Goal: Transaction & Acquisition: Purchase product/service

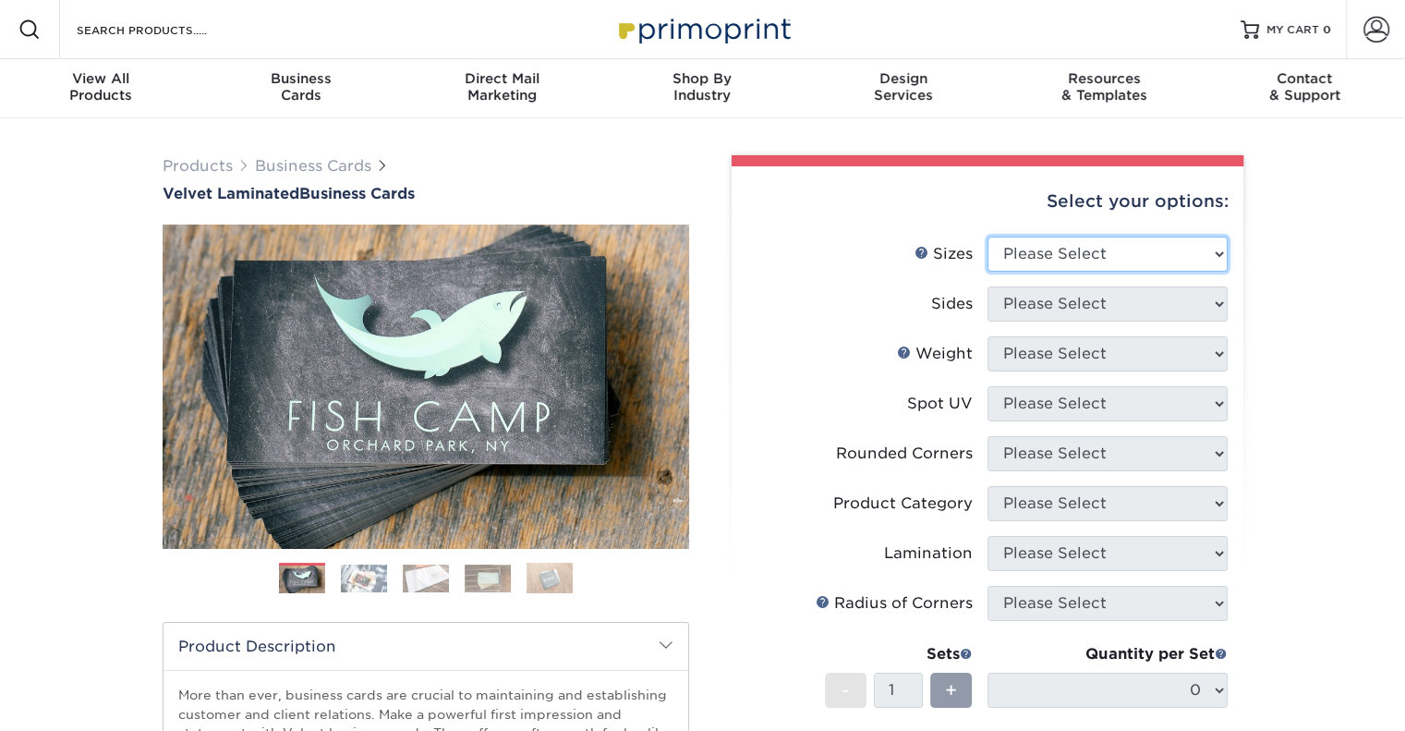
click at [1083, 250] on select "Please Select 1.5" x 3.5" - Mini 1.75" x 3.5" - Mini 2" x 2" - Square 2" x 3" -…" at bounding box center [1107, 253] width 240 height 35
select select "2.00x3.50"
click at [987, 236] on select "Please Select 1.5" x 3.5" - Mini 1.75" x 3.5" - Mini 2" x 2" - Square 2" x 3" -…" at bounding box center [1107, 253] width 240 height 35
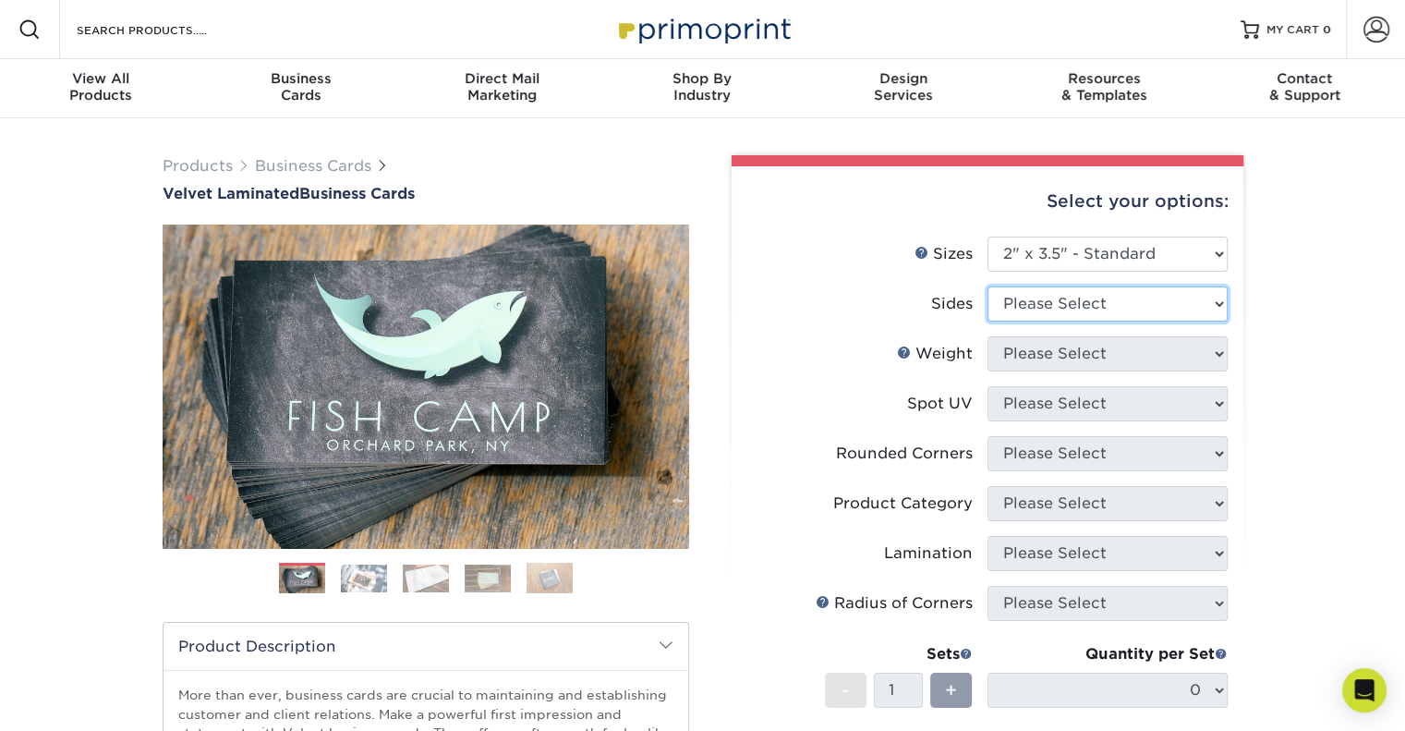
click at [1115, 301] on select "Please Select Print Both Sides Print Front Only" at bounding box center [1107, 303] width 240 height 35
select select "13abbda7-1d64-4f25-8bb2-c179b224825d"
click at [987, 286] on select "Please Select Print Both Sides Print Front Only" at bounding box center [1107, 303] width 240 height 35
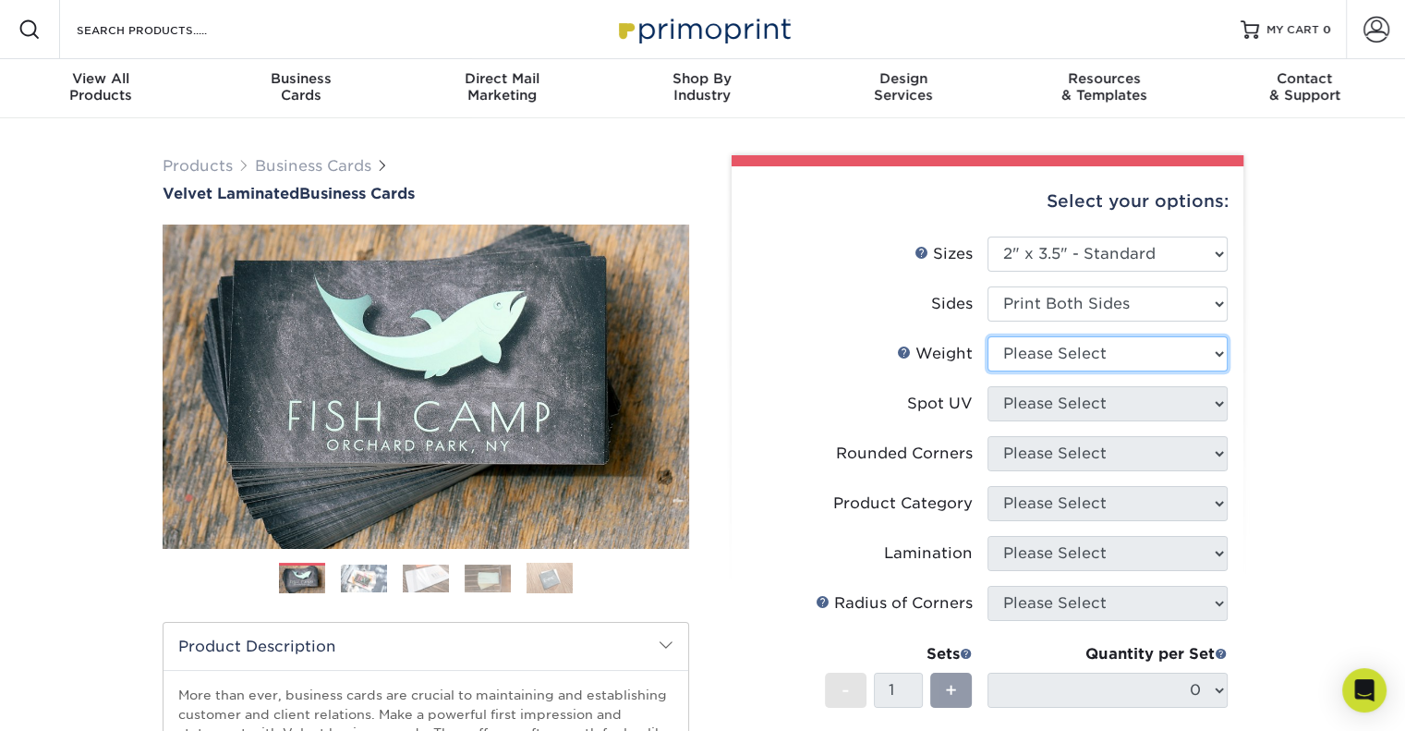
click at [1097, 343] on select "Please Select 16PT" at bounding box center [1107, 353] width 240 height 35
select select "16PT"
click at [987, 336] on select "Please Select 16PT" at bounding box center [1107, 353] width 240 height 35
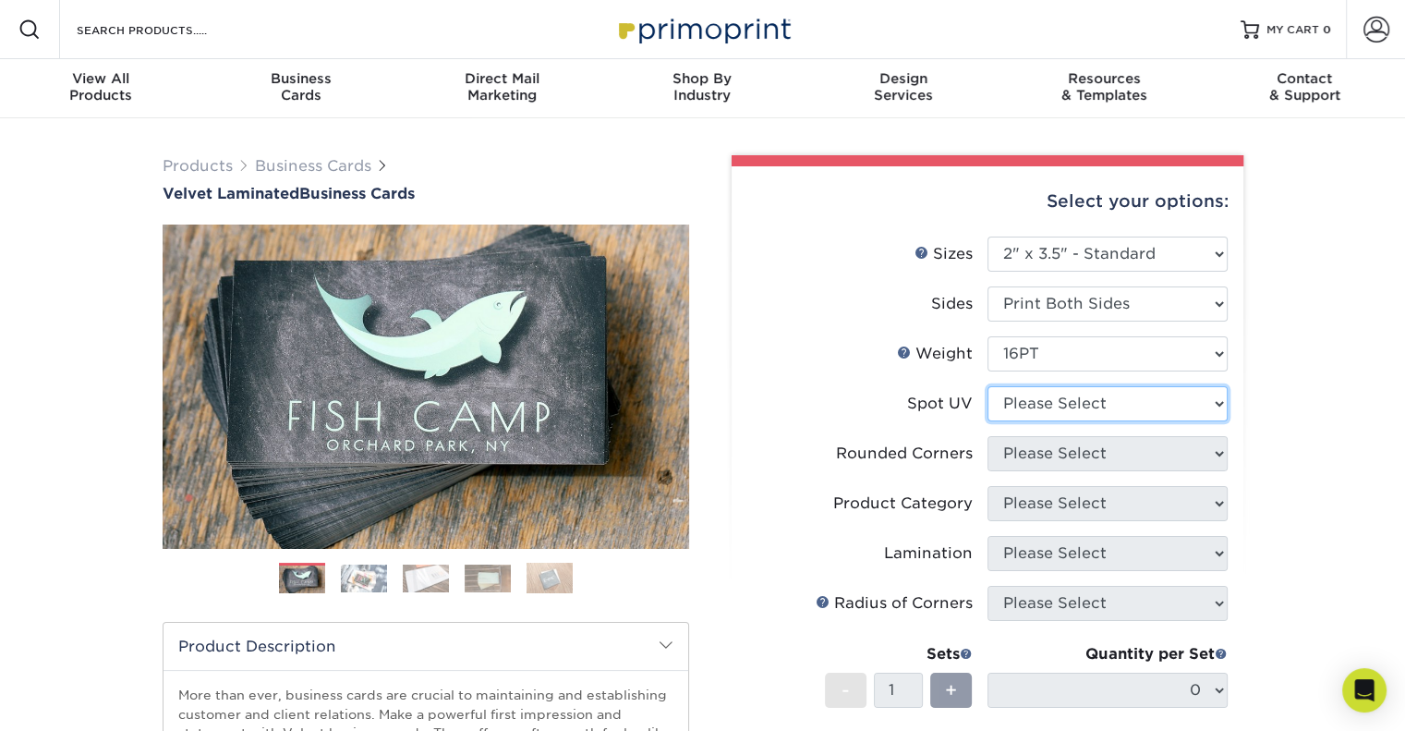
click at [1082, 400] on select "Please Select No Spot UV Front and Back (Both Sides) Front Only Back Only" at bounding box center [1107, 403] width 240 height 35
select select "1"
click at [987, 386] on select "Please Select No Spot UV Front and Back (Both Sides) Front Only Back Only" at bounding box center [1107, 403] width 240 height 35
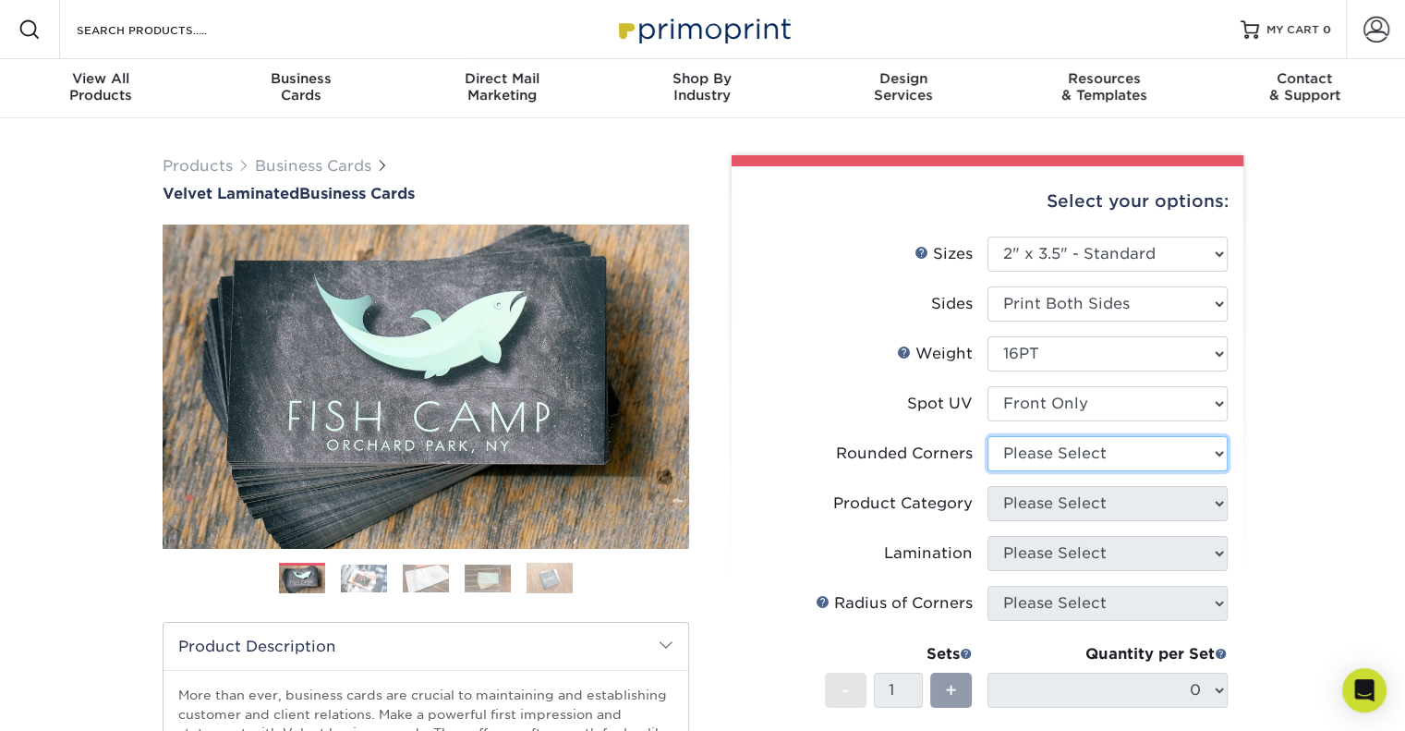
click at [1070, 457] on select "Please Select Yes - Round 2 Corners Yes - Round 4 Corners No" at bounding box center [1107, 453] width 240 height 35
select select "7672df9e-0e0a-464d-8e1f-920c575e4da3"
click at [987, 436] on select "Please Select Yes - Round 2 Corners Yes - Round 4 Corners No" at bounding box center [1107, 453] width 240 height 35
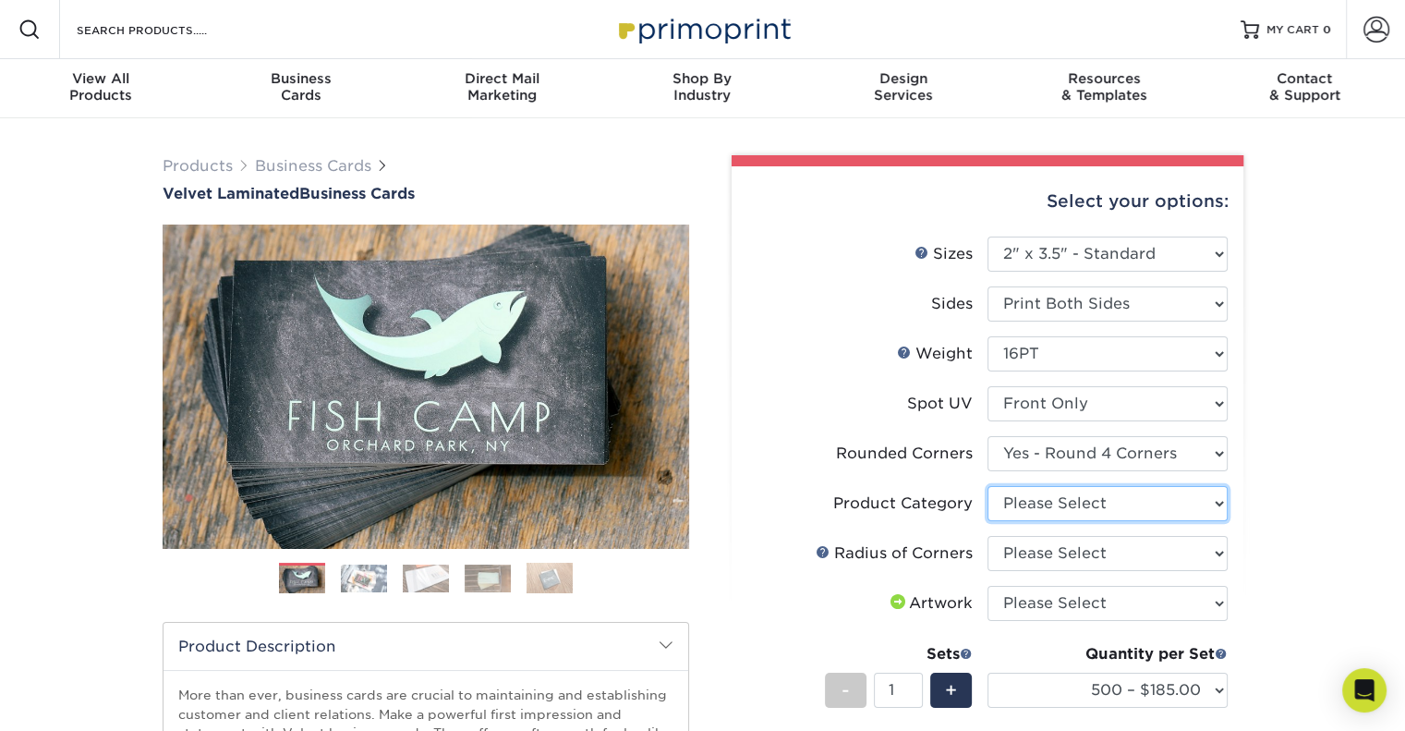
click at [1012, 510] on select "Please Select Business Cards" at bounding box center [1107, 503] width 240 height 35
select select "3b5148f1-0588-4f88-a218-97bcfdce65c1"
click at [987, 486] on select "Please Select Business Cards" at bounding box center [1107, 503] width 240 height 35
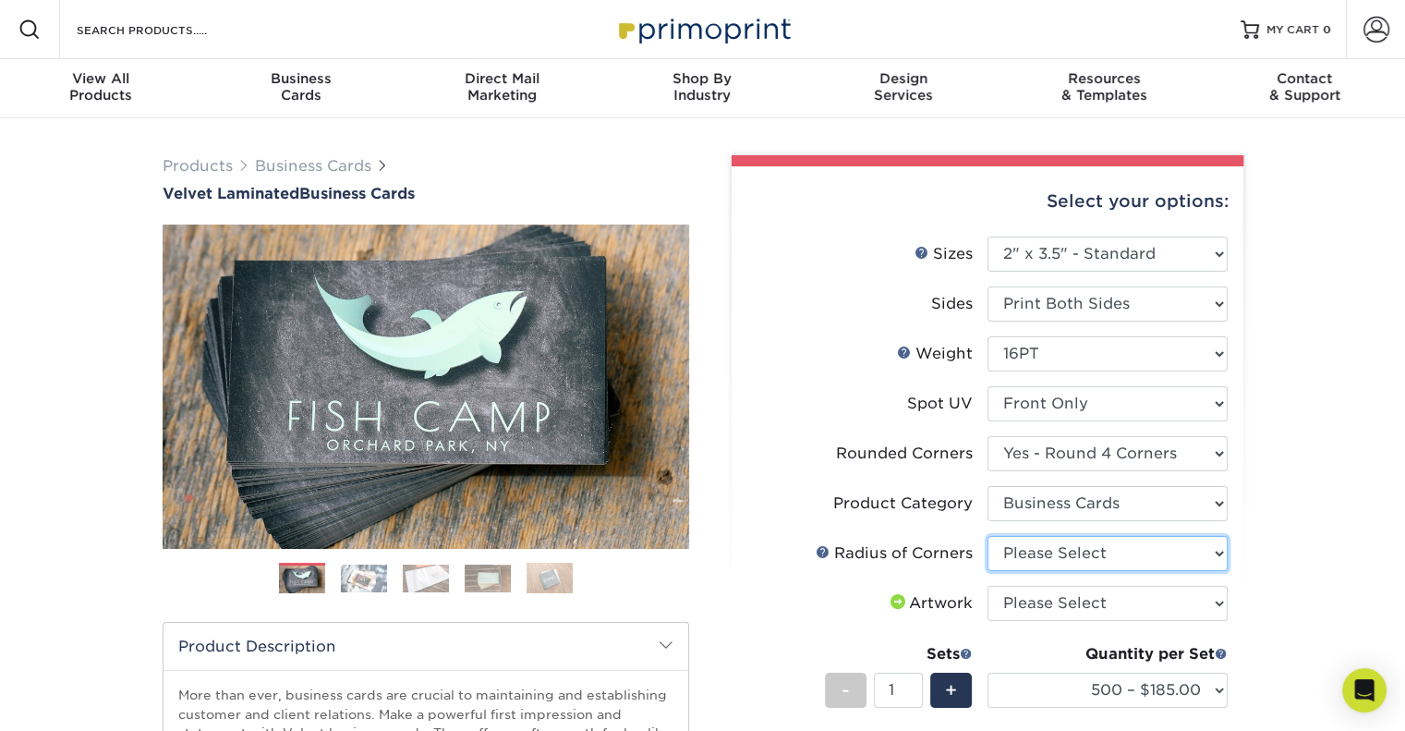
click at [1037, 556] on select "Please Select Rounded 1/8" Rounded 1/4"" at bounding box center [1107, 553] width 240 height 35
select select "479fbfe7-6a0c-4895-8c9a-81739b7486c9"
click at [987, 536] on select "Please Select Rounded 1/8" Rounded 1/4"" at bounding box center [1107, 553] width 240 height 35
click at [1074, 604] on select "Please Select I will upload files I need a design - $100" at bounding box center [1107, 603] width 240 height 35
select select "upload"
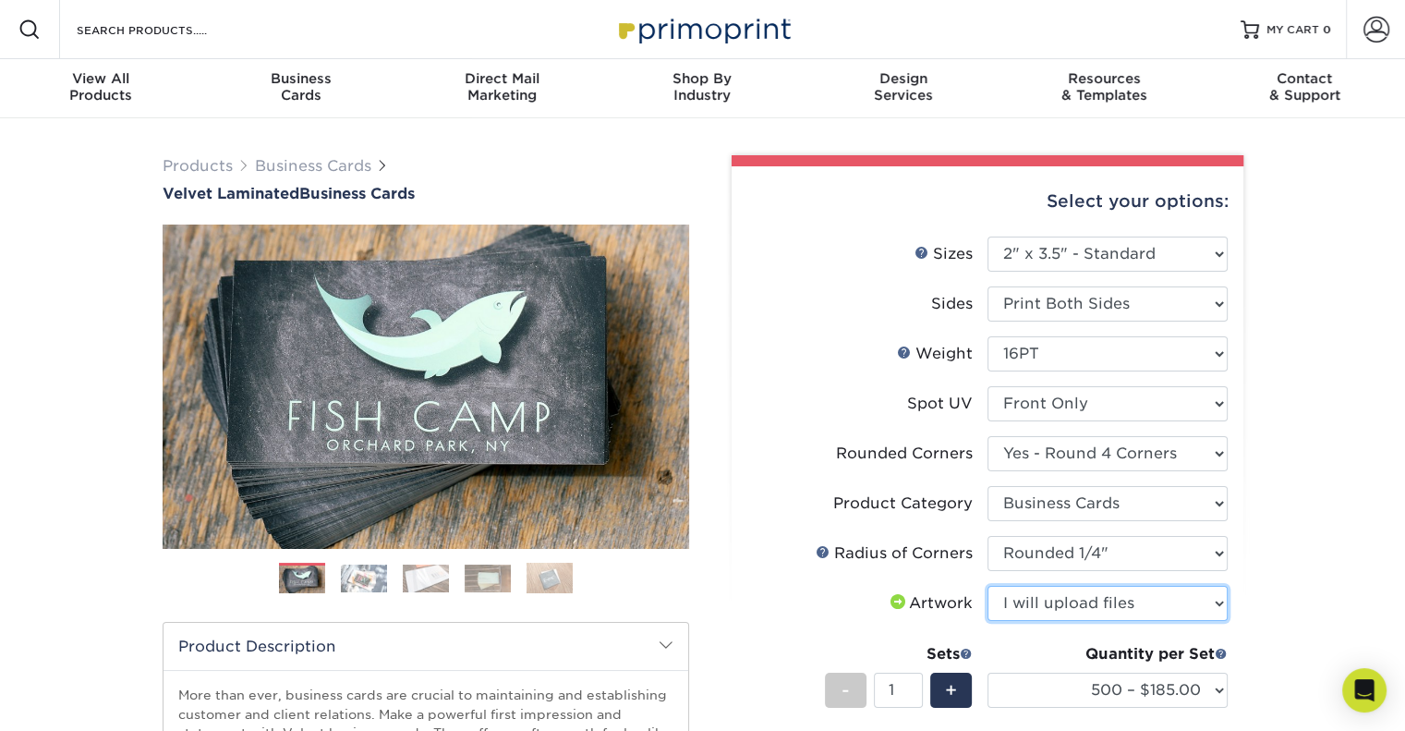
click at [987, 586] on select "Please Select I will upload files I need a design - $100" at bounding box center [1107, 603] width 240 height 35
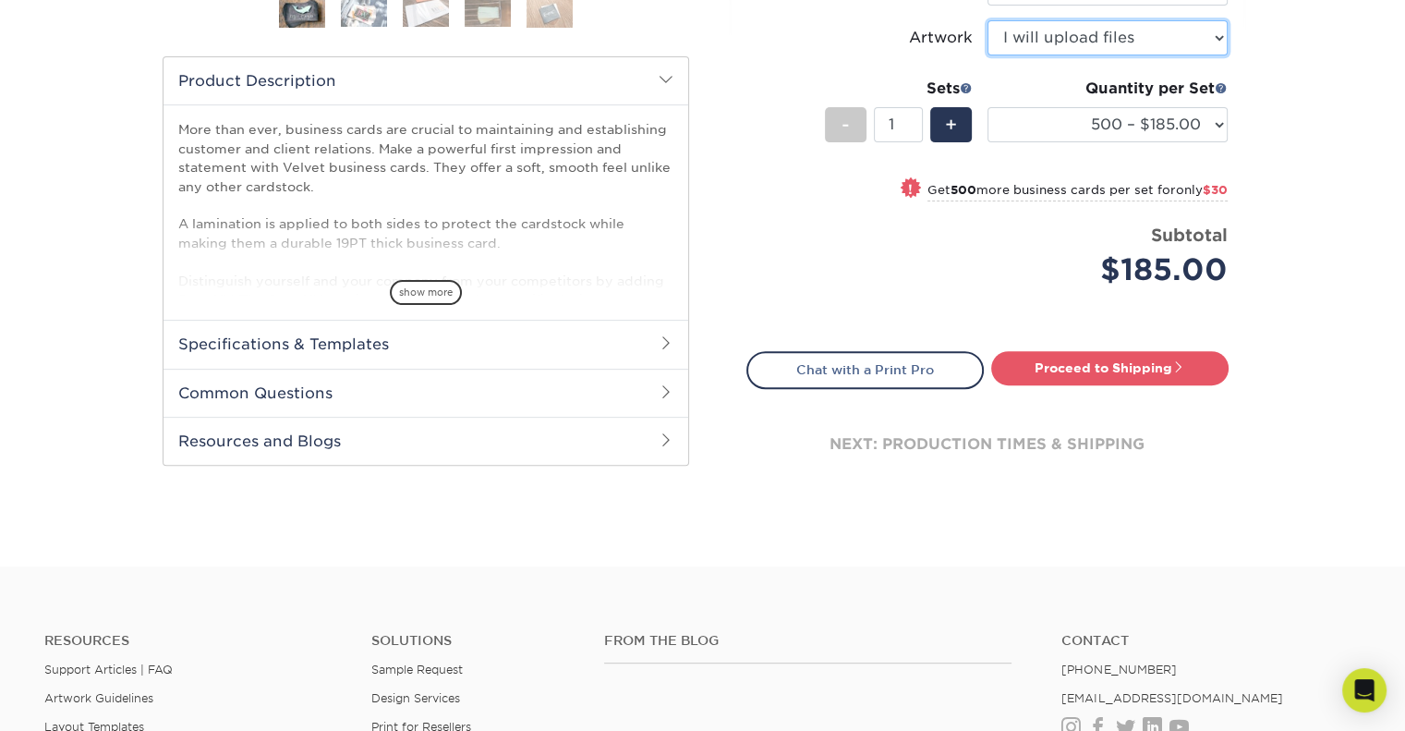
scroll to position [554, 0]
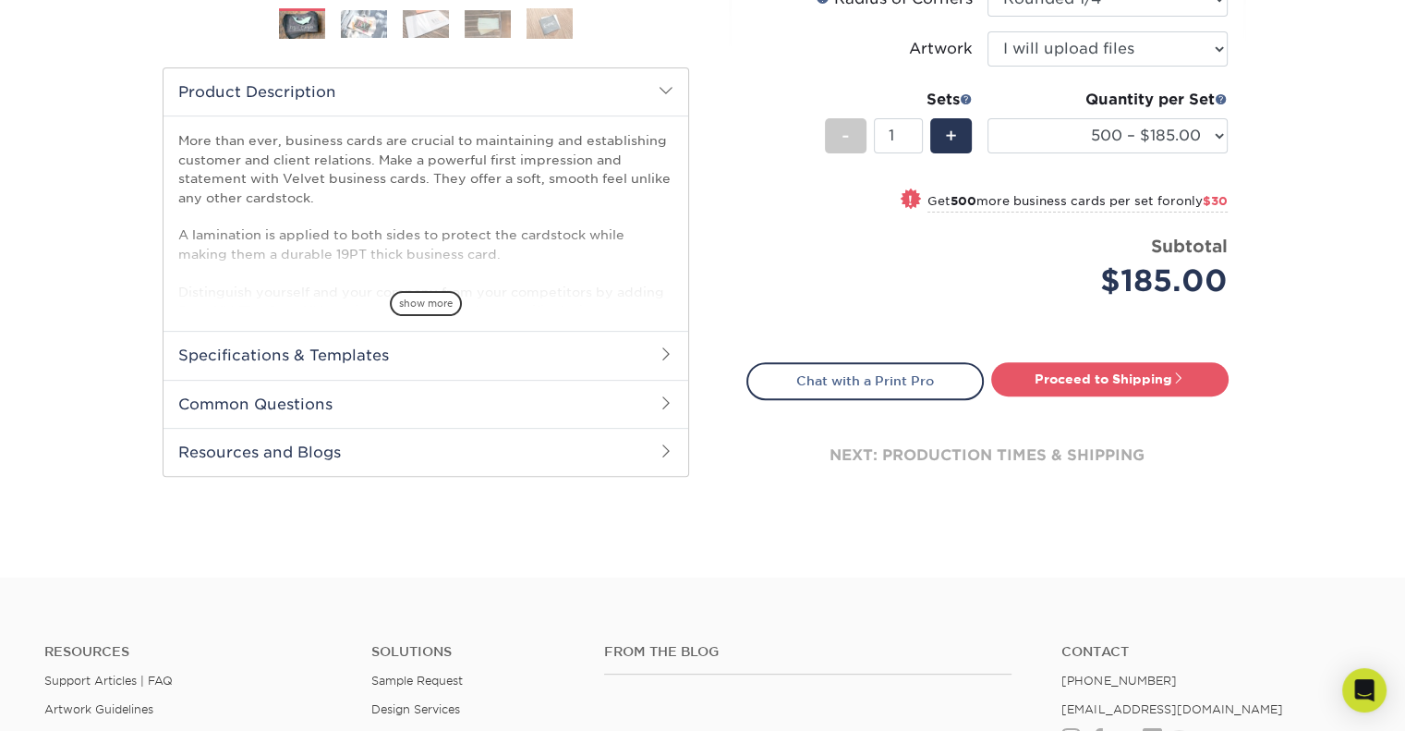
click at [475, 354] on h2 "Specifications & Templates" at bounding box center [425, 355] width 525 height 48
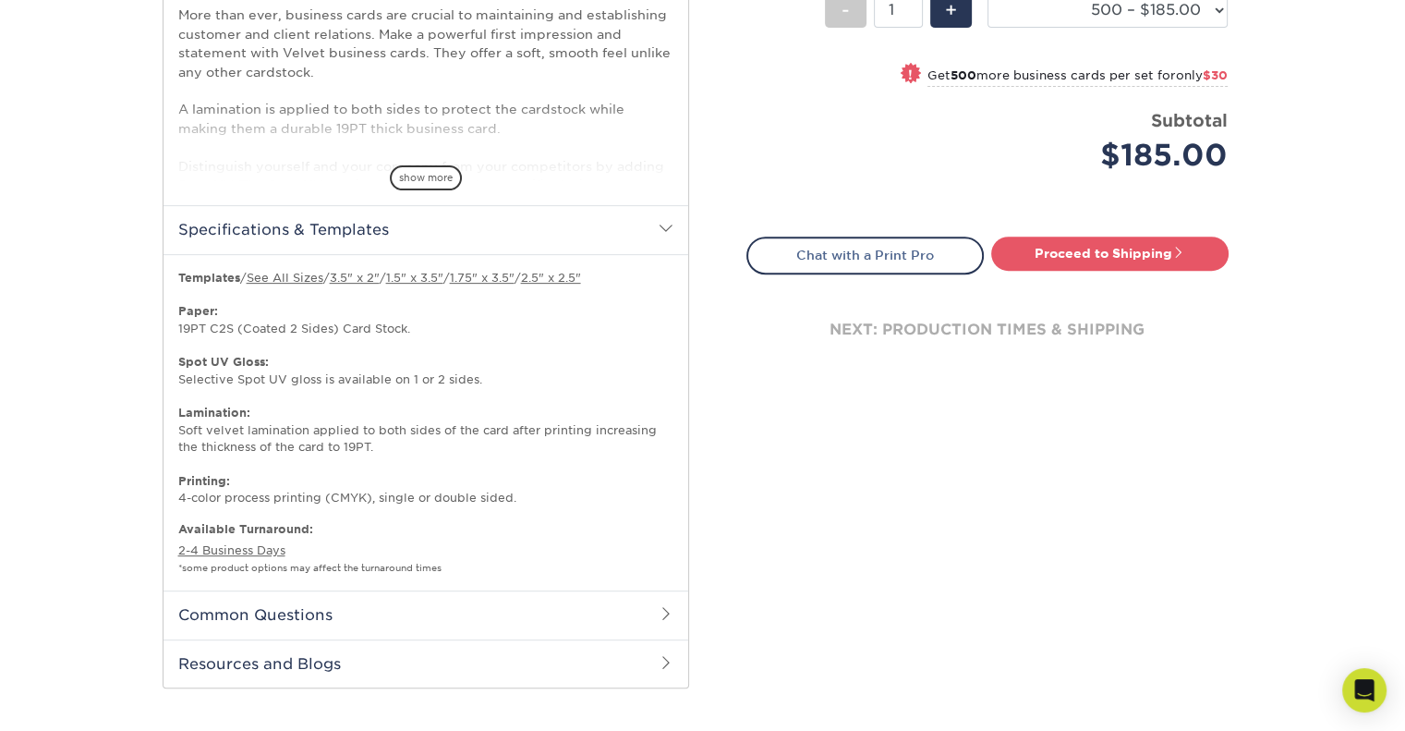
scroll to position [739, 0]
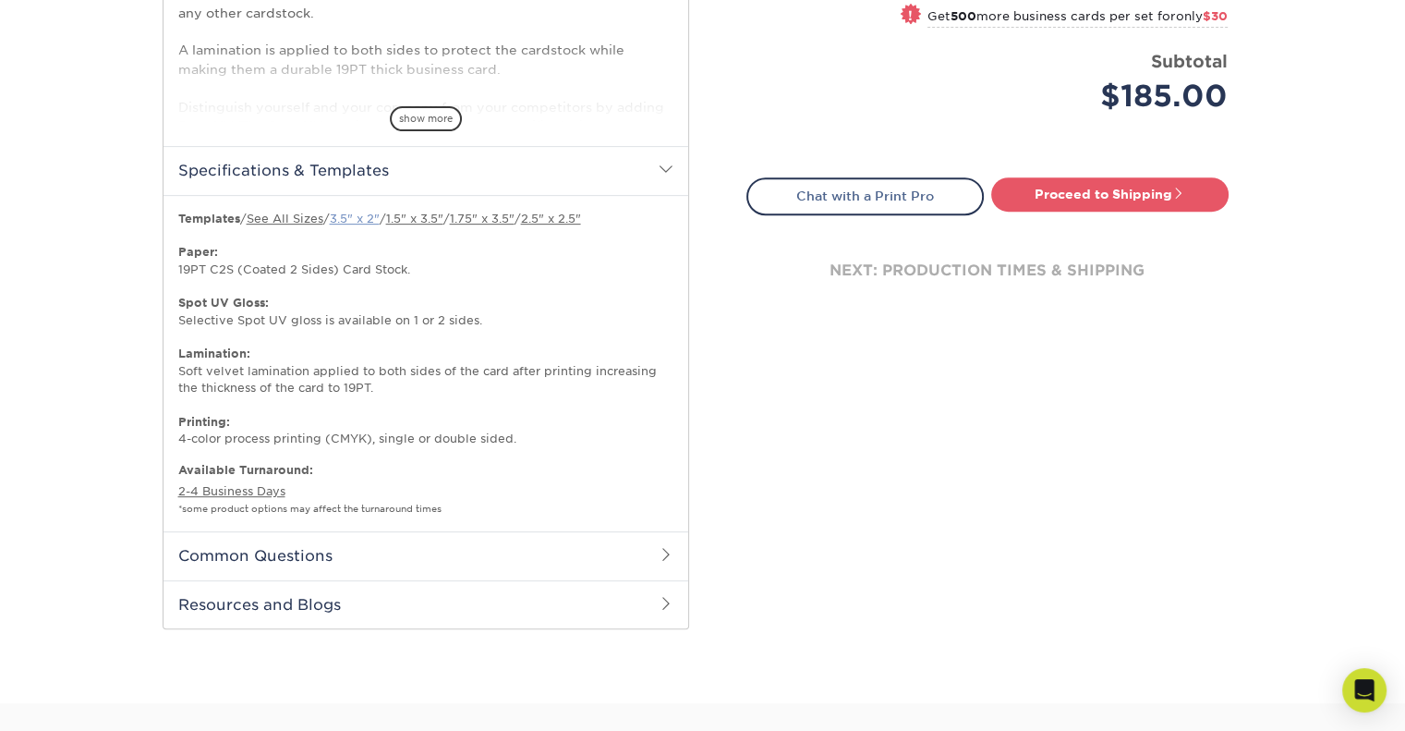
click at [373, 218] on link "3.5" x 2"" at bounding box center [355, 219] width 50 height 14
click at [347, 555] on h2 "Common Questions" at bounding box center [425, 555] width 525 height 48
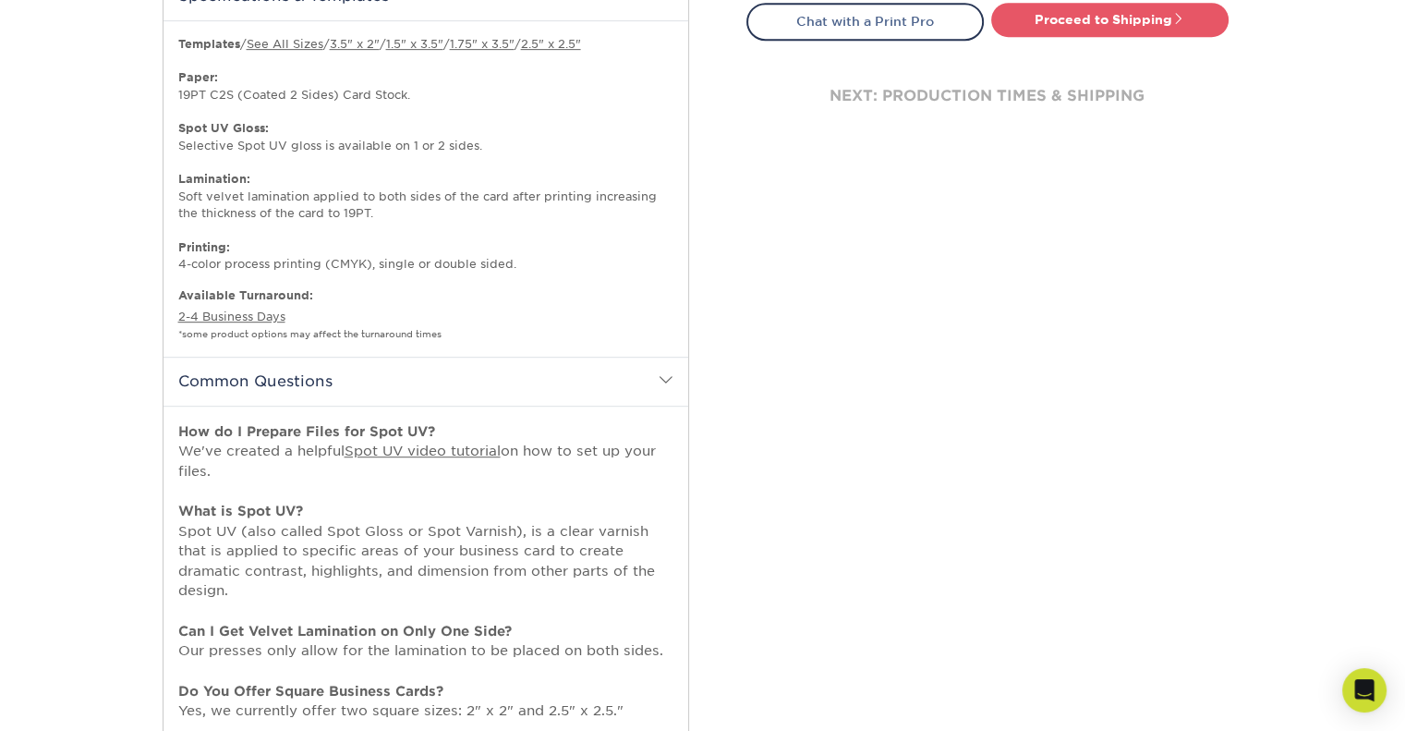
scroll to position [1016, 0]
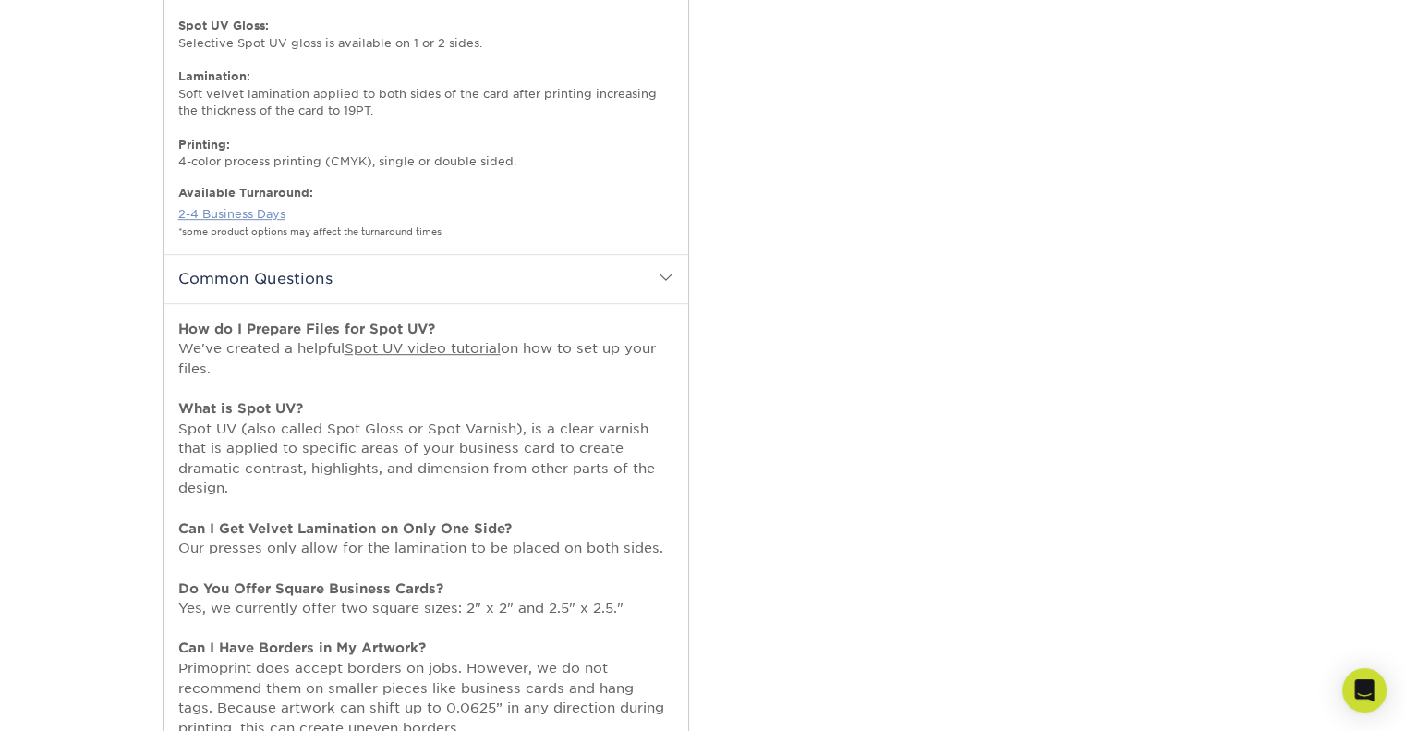
click at [228, 213] on link "2-4 Business Days" at bounding box center [231, 214] width 107 height 14
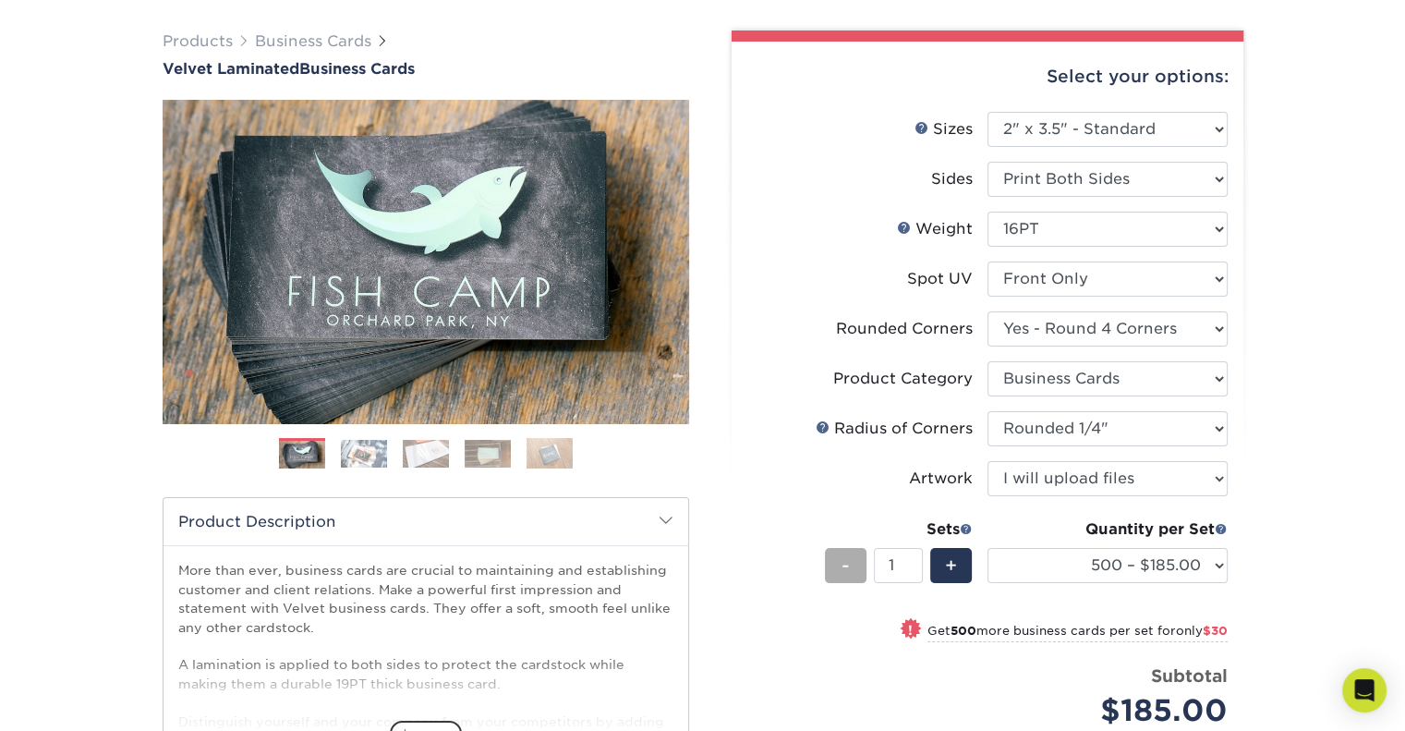
scroll to position [92, 0]
